Goal: Transaction & Acquisition: Purchase product/service

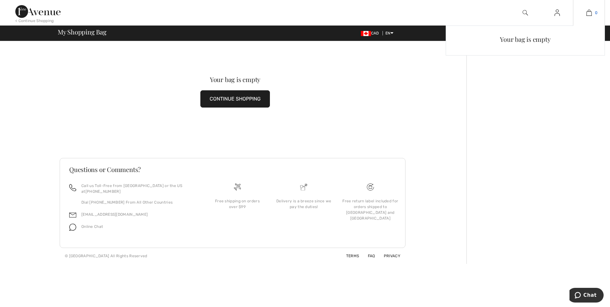
click at [589, 13] on img at bounding box center [588, 13] width 5 height 8
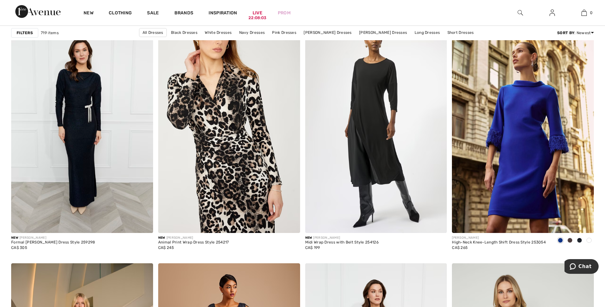
scroll to position [1386, 0]
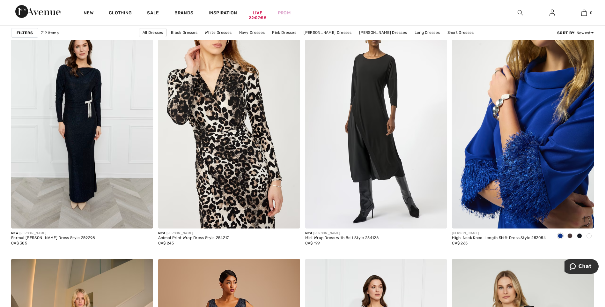
click at [556, 117] on img at bounding box center [523, 122] width 142 height 213
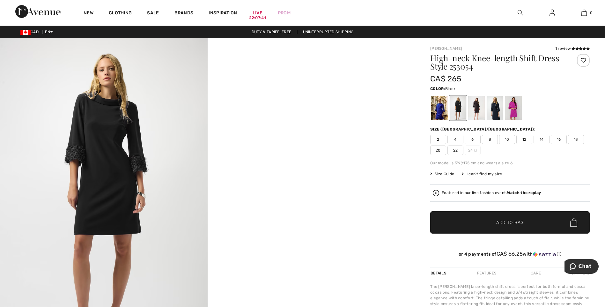
click at [475, 139] on span "6" at bounding box center [473, 140] width 16 height 10
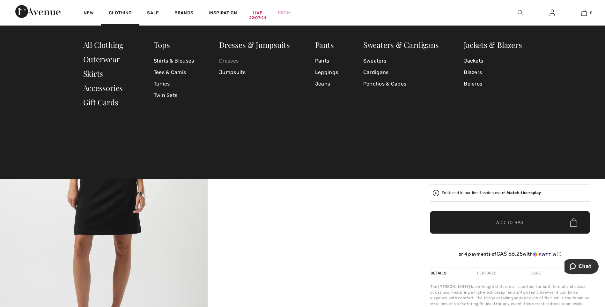
click at [233, 62] on link "Dresses" at bounding box center [254, 60] width 71 height 11
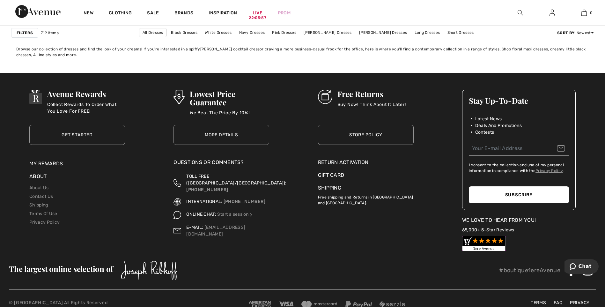
scroll to position [3783, 0]
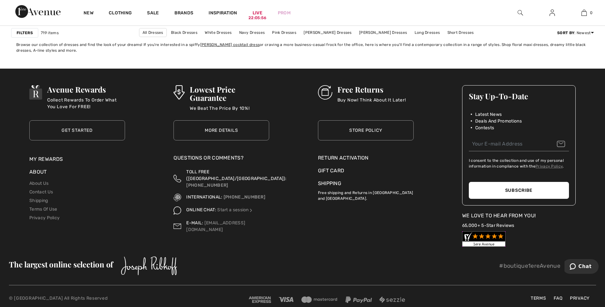
drag, startPoint x: 606, startPoint y: 129, endPoint x: 28, endPoint y: 12, distance: 590.1
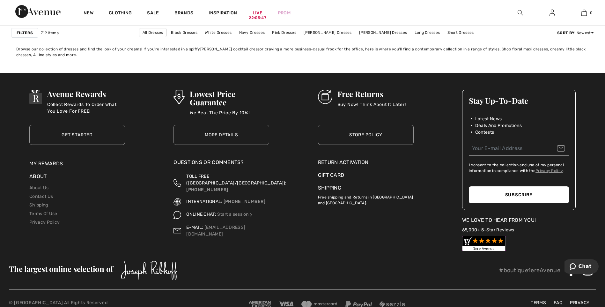
click at [220, 134] on link "More Details" at bounding box center [222, 135] width 96 height 20
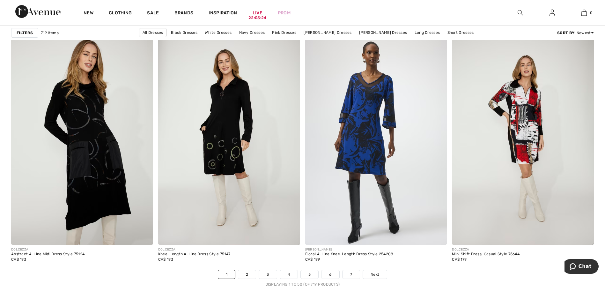
scroll to position [3494, 0]
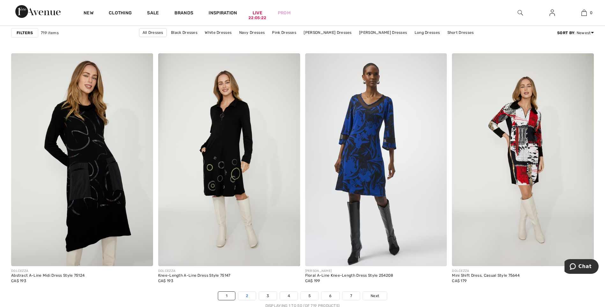
click at [251, 295] on link "2" at bounding box center [247, 296] width 18 height 8
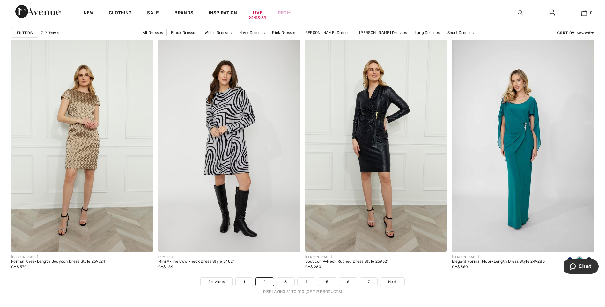
scroll to position [3521, 0]
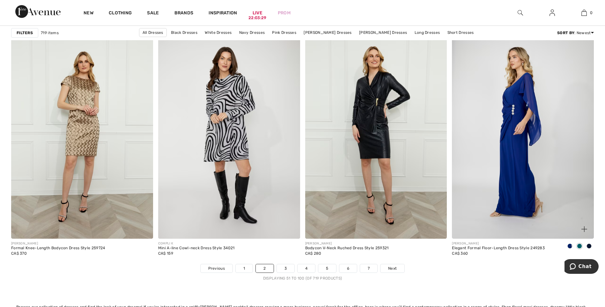
click at [521, 85] on img at bounding box center [523, 132] width 142 height 213
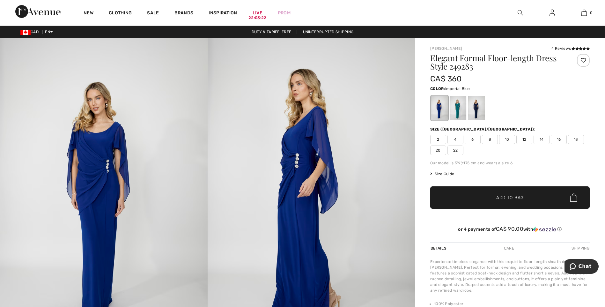
click at [100, 172] on img at bounding box center [104, 193] width 208 height 311
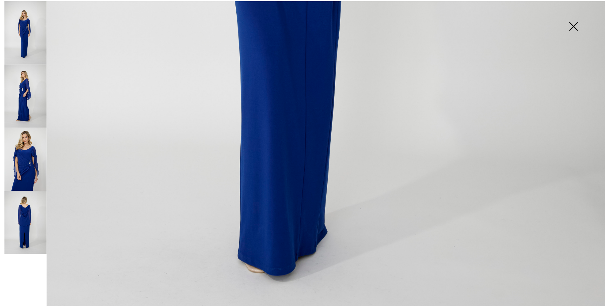
scroll to position [538, 0]
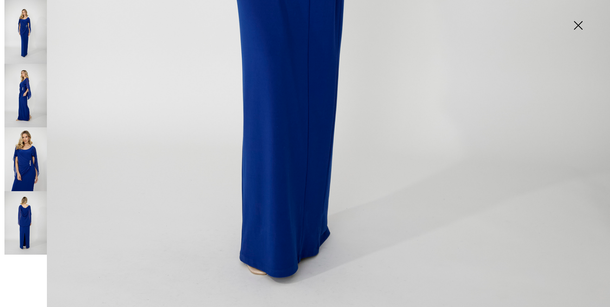
click at [579, 25] on img at bounding box center [578, 26] width 32 height 33
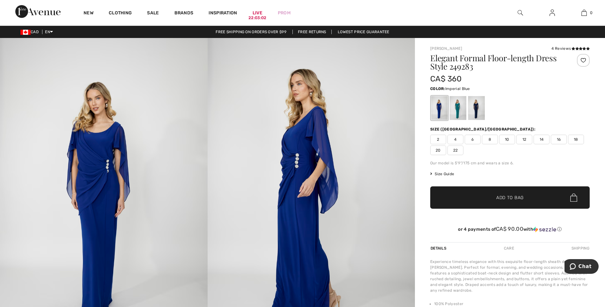
click at [440, 107] on div at bounding box center [439, 108] width 17 height 24
click at [456, 106] on div at bounding box center [458, 108] width 17 height 24
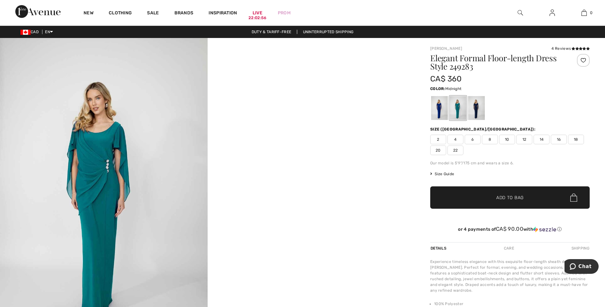
click at [478, 105] on div at bounding box center [476, 108] width 17 height 24
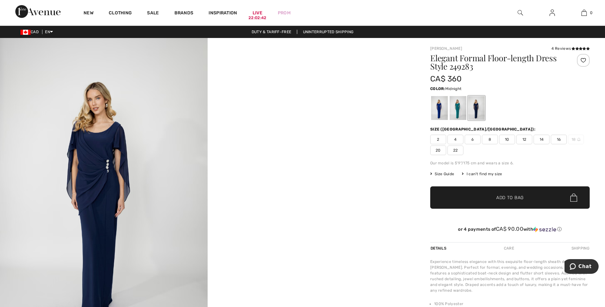
click at [491, 139] on span "8" at bounding box center [490, 140] width 16 height 10
click at [479, 174] on div "I can't find my size" at bounding box center [482, 174] width 40 height 6
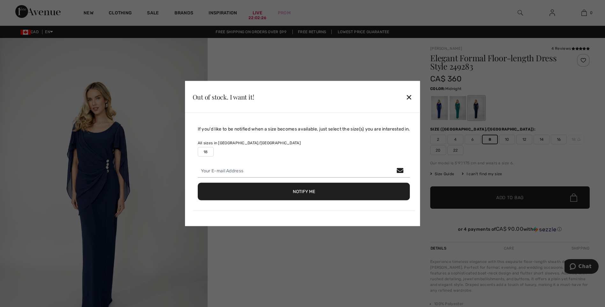
click at [302, 191] on button "Notify Me" at bounding box center [304, 192] width 212 height 18
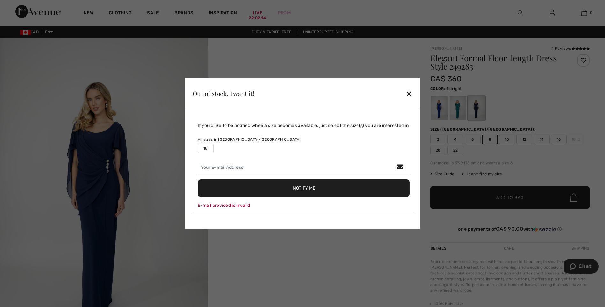
drag, startPoint x: 412, startPoint y: 93, endPoint x: 415, endPoint y: 100, distance: 8.0
click at [412, 94] on div "✕" at bounding box center [409, 93] width 7 height 13
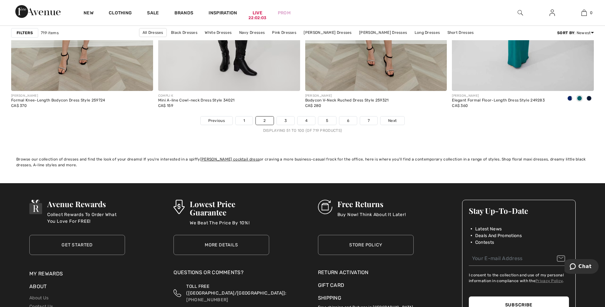
scroll to position [3673, 0]
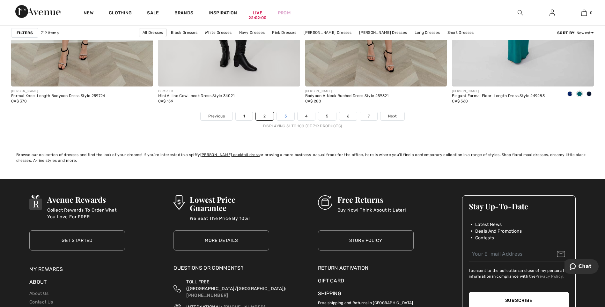
click at [287, 116] on link "3" at bounding box center [286, 116] width 18 height 8
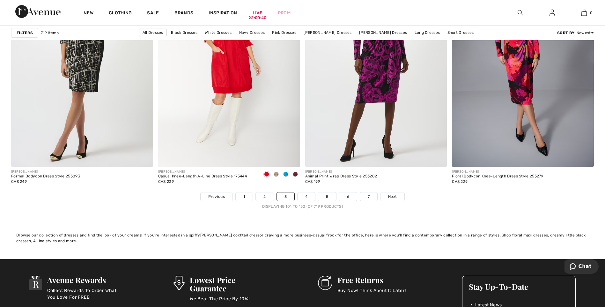
scroll to position [3691, 0]
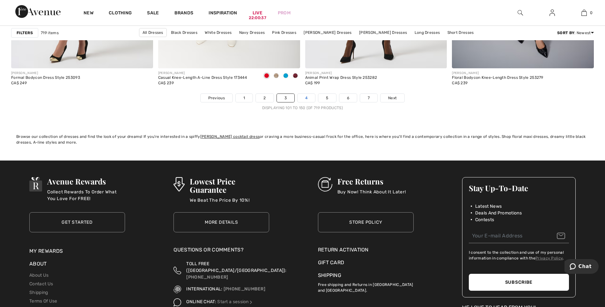
click at [308, 99] on link "4" at bounding box center [307, 98] width 18 height 8
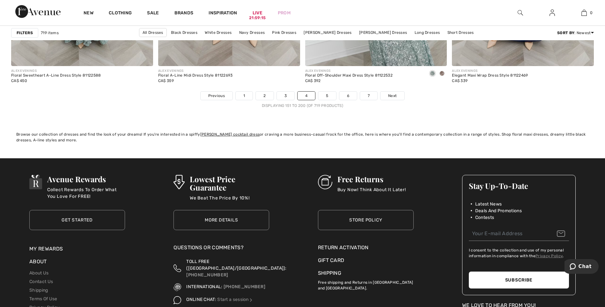
scroll to position [3662, 0]
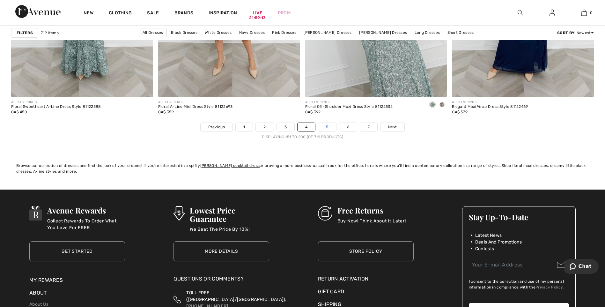
click at [327, 128] on link "5" at bounding box center [327, 127] width 18 height 8
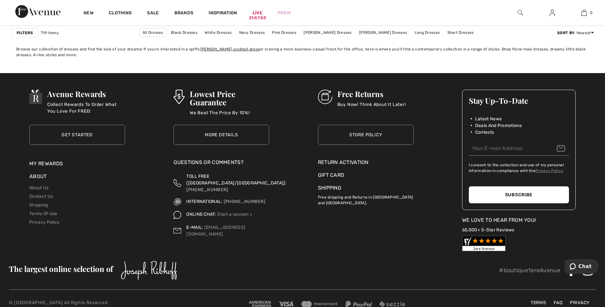
scroll to position [3734, 0]
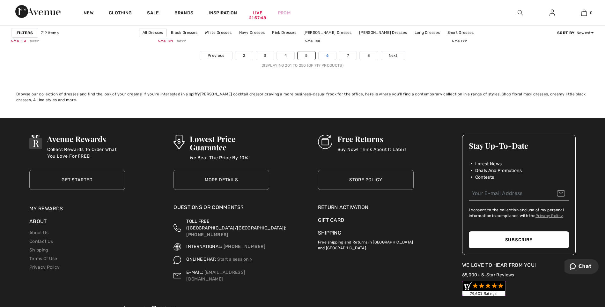
click at [327, 55] on link "6" at bounding box center [328, 55] width 18 height 8
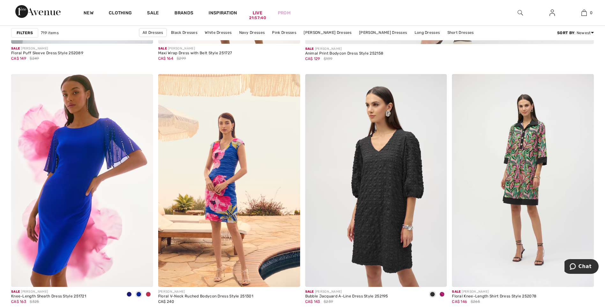
scroll to position [520, 0]
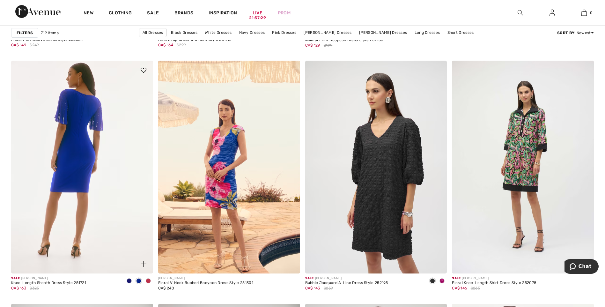
click at [83, 146] on img at bounding box center [82, 167] width 142 height 213
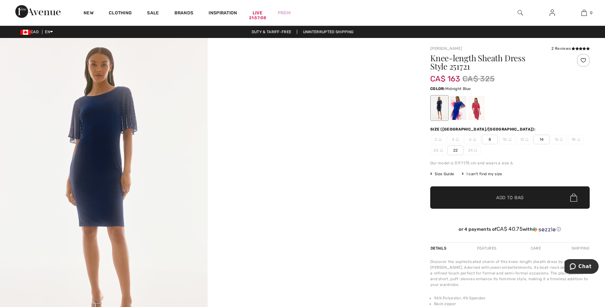
click at [437, 107] on div at bounding box center [439, 108] width 17 height 24
click at [440, 102] on div at bounding box center [439, 108] width 17 height 24
click at [115, 160] on img at bounding box center [104, 193] width 208 height 311
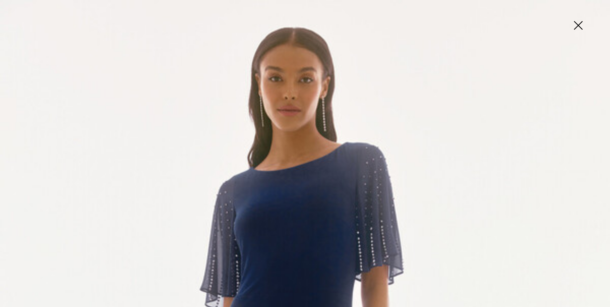
click at [577, 24] on img at bounding box center [578, 26] width 32 height 33
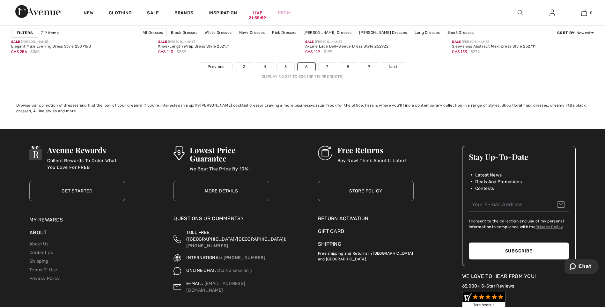
scroll to position [3682, 0]
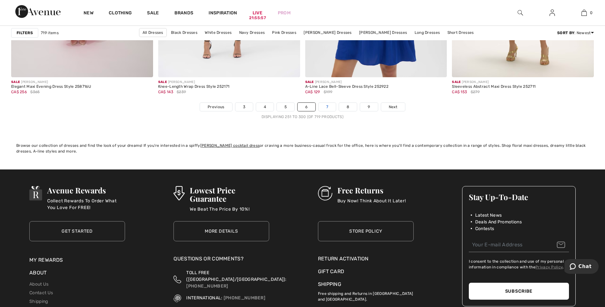
click at [326, 108] on link "7" at bounding box center [327, 107] width 17 height 8
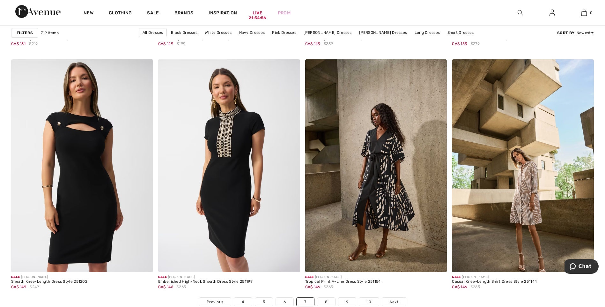
scroll to position [3546, 0]
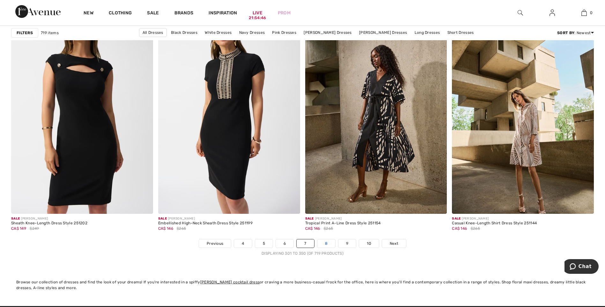
click at [326, 244] on link "8" at bounding box center [326, 243] width 18 height 8
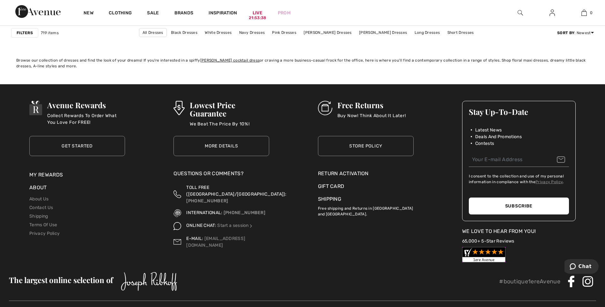
scroll to position [3517, 0]
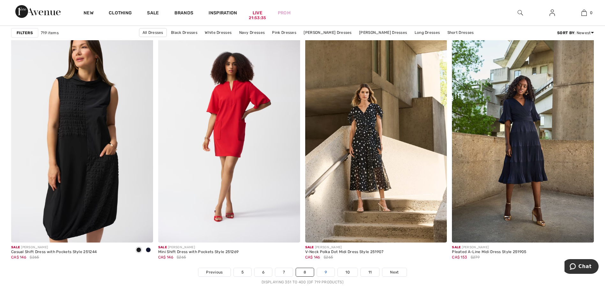
click at [325, 272] on link "9" at bounding box center [326, 272] width 18 height 8
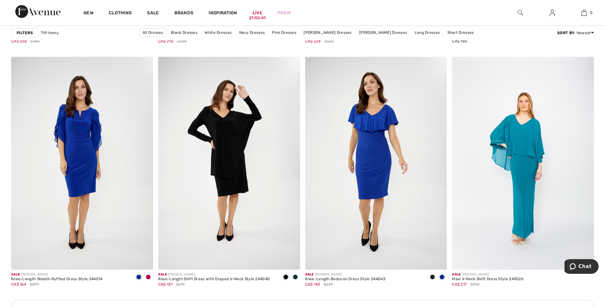
scroll to position [2673, 0]
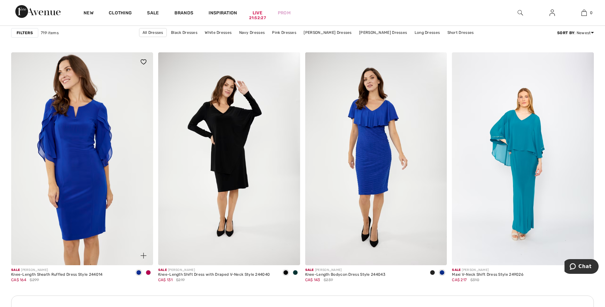
click at [85, 130] on img at bounding box center [82, 158] width 142 height 213
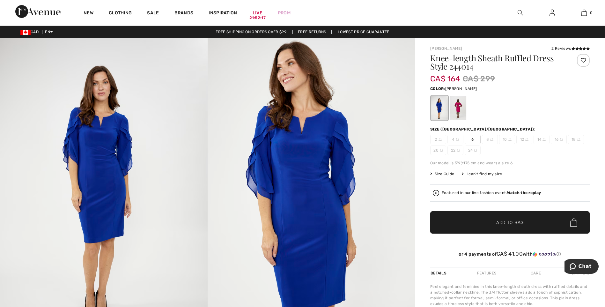
click at [457, 104] on div at bounding box center [458, 108] width 17 height 24
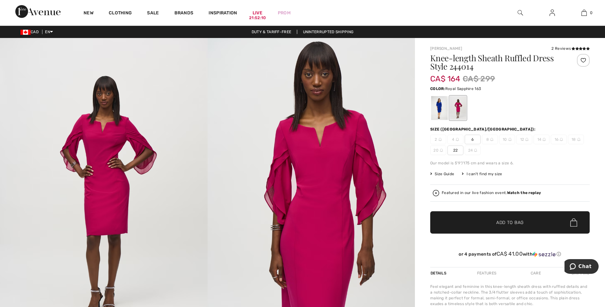
click at [442, 106] on div at bounding box center [439, 108] width 17 height 24
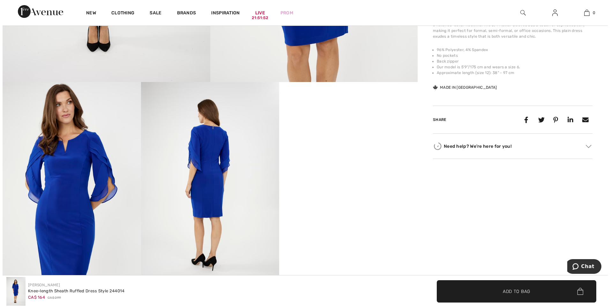
scroll to position [273, 0]
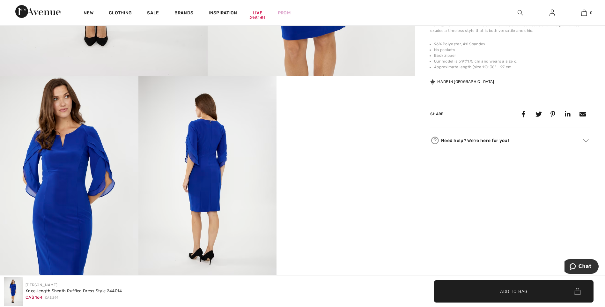
click at [210, 143] on img at bounding box center [207, 179] width 138 height 207
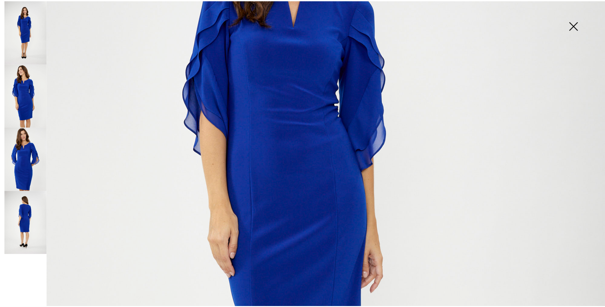
scroll to position [243, 0]
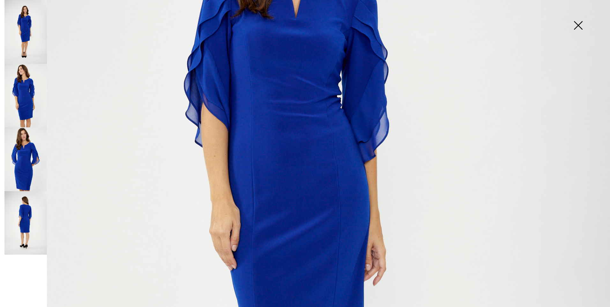
click at [21, 221] on img at bounding box center [25, 223] width 42 height 64
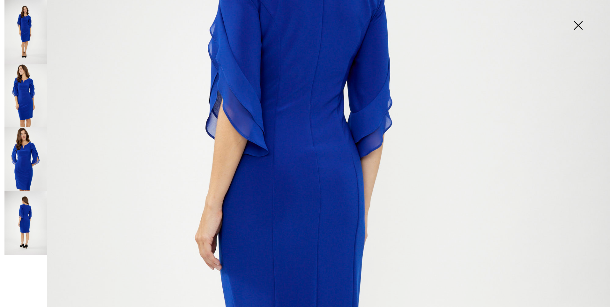
click at [577, 23] on img at bounding box center [578, 26] width 32 height 33
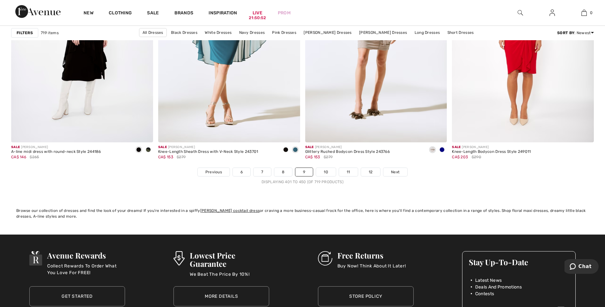
scroll to position [3640, 0]
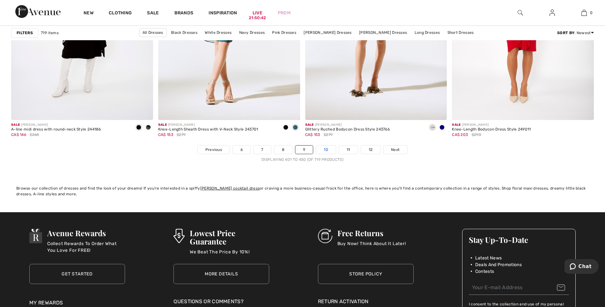
click at [327, 148] on link "10" at bounding box center [326, 149] width 20 height 8
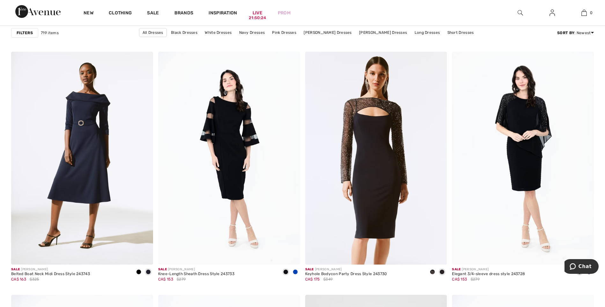
scroll to position [533, 0]
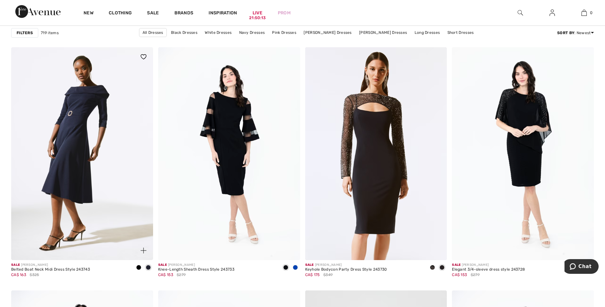
click at [84, 101] on img at bounding box center [82, 153] width 142 height 213
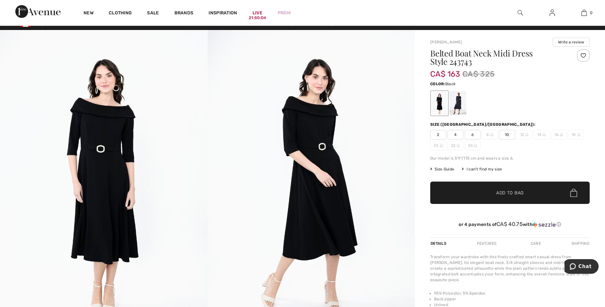
scroll to position [13, 0]
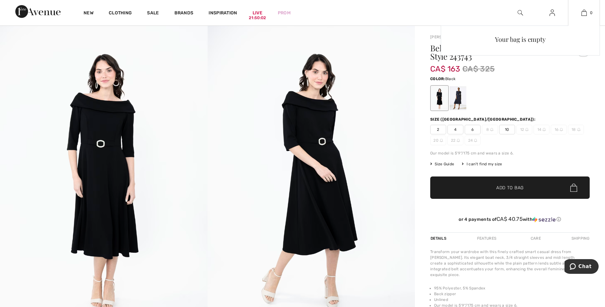
click at [457, 95] on div "Your bag is empty" at bounding box center [520, 82] width 159 height 113
click at [459, 95] on div "Your bag is empty" at bounding box center [520, 82] width 159 height 113
